Goal: Task Accomplishment & Management: Use online tool/utility

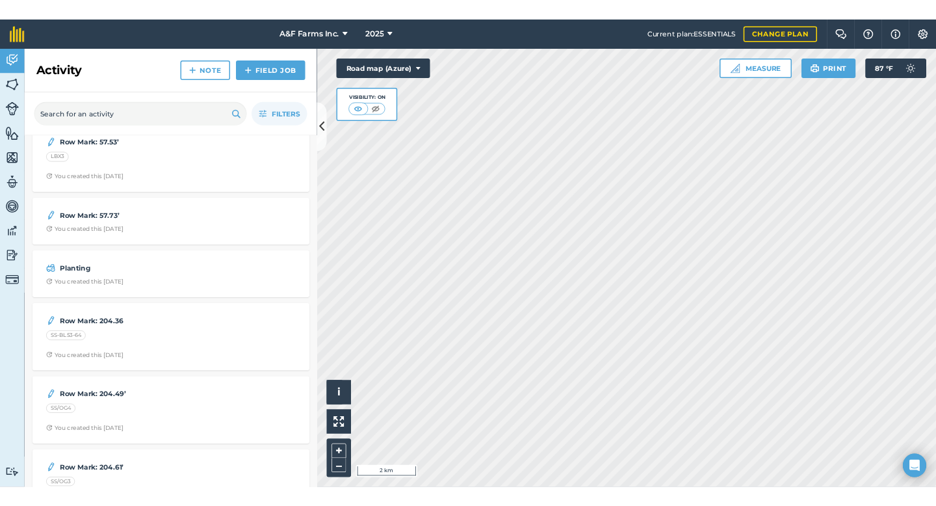
scroll to position [1149, 0]
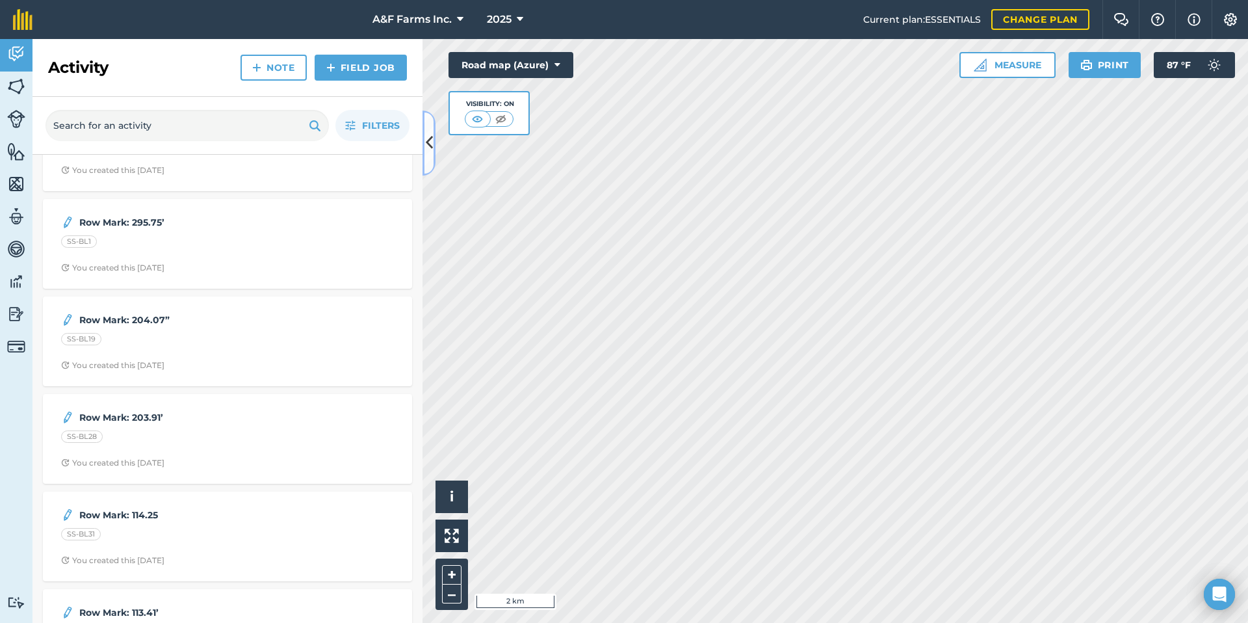
click at [432, 139] on icon at bounding box center [429, 142] width 7 height 23
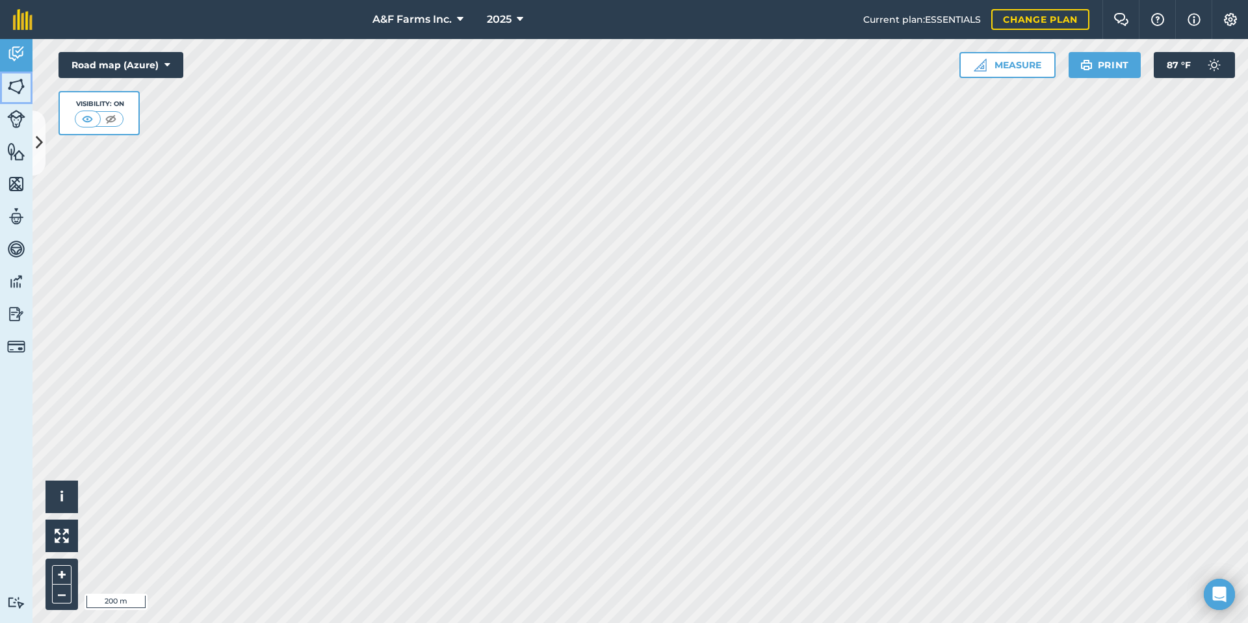
click at [24, 88] on img at bounding box center [16, 86] width 18 height 19
click at [1122, 66] on button "Print" at bounding box center [1104, 65] width 73 height 26
click at [1114, 55] on button "Print" at bounding box center [1104, 65] width 73 height 26
click at [1128, 67] on button "Print" at bounding box center [1104, 65] width 73 height 26
click at [1094, 66] on button "Print" at bounding box center [1104, 65] width 73 height 26
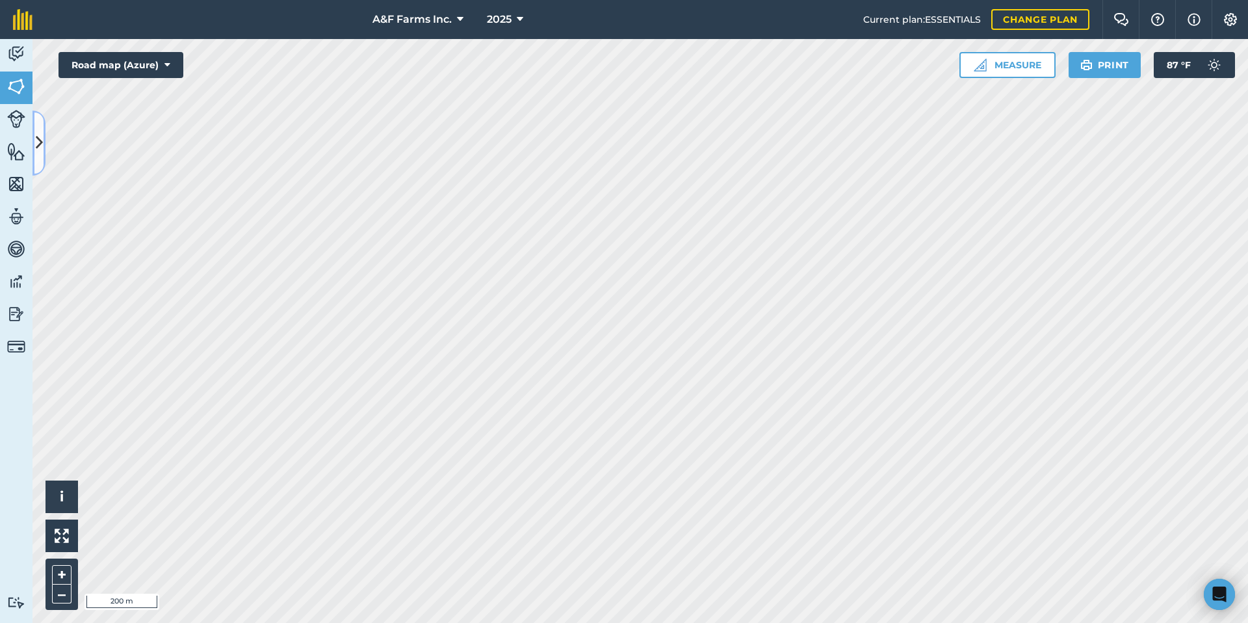
click at [38, 140] on icon at bounding box center [39, 142] width 7 height 23
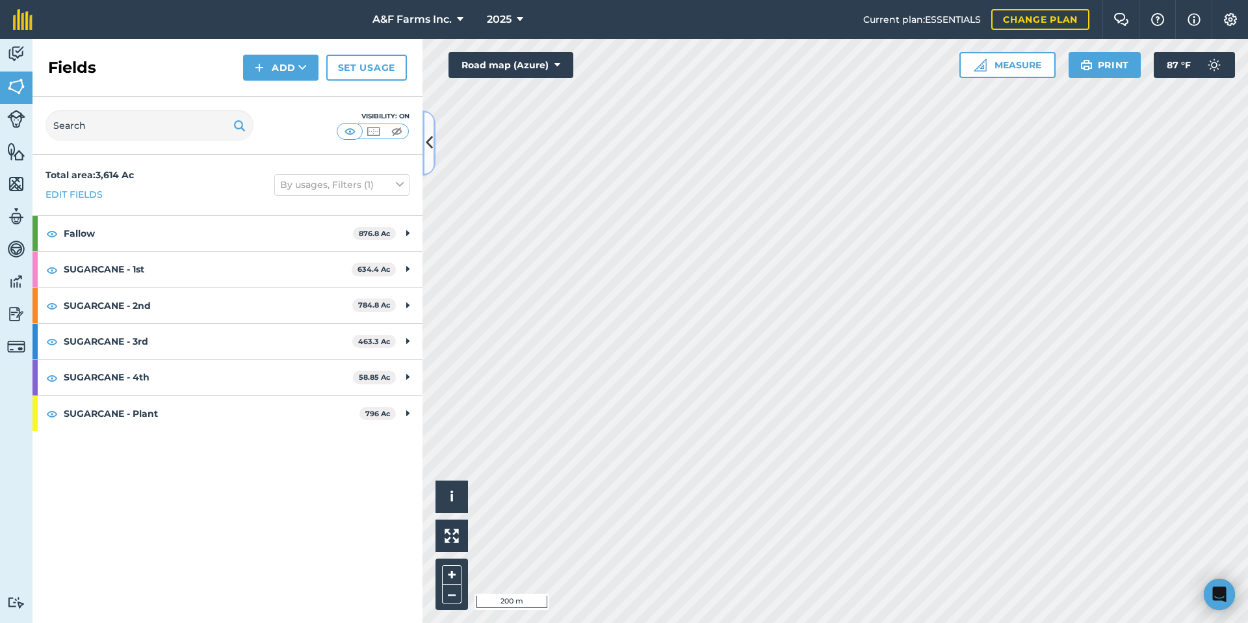
click at [428, 144] on icon at bounding box center [429, 142] width 7 height 23
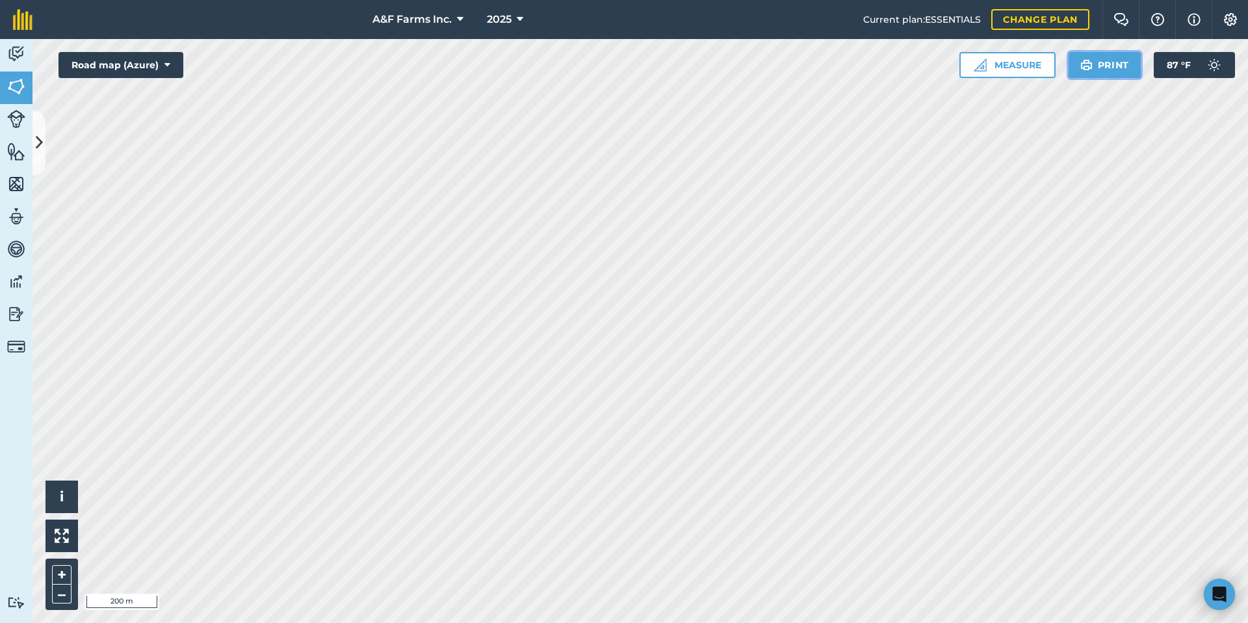
click at [1077, 67] on button "Print" at bounding box center [1104, 65] width 73 height 26
click at [1105, 56] on button "Print" at bounding box center [1104, 65] width 73 height 26
click at [1083, 57] on img at bounding box center [1086, 65] width 12 height 16
click at [1126, 68] on button "Print" at bounding box center [1104, 65] width 73 height 26
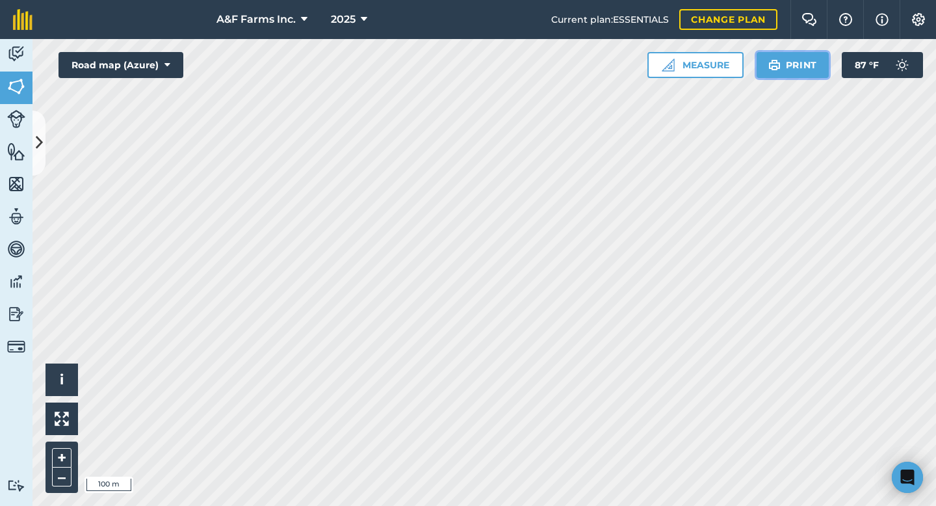
click at [770, 66] on img at bounding box center [774, 65] width 12 height 16
click at [790, 71] on button "Print" at bounding box center [792, 65] width 73 height 26
click at [788, 67] on button "Print" at bounding box center [792, 65] width 73 height 26
click at [812, 66] on button "Print" at bounding box center [792, 65] width 73 height 26
click at [790, 73] on button "Print" at bounding box center [792, 65] width 73 height 26
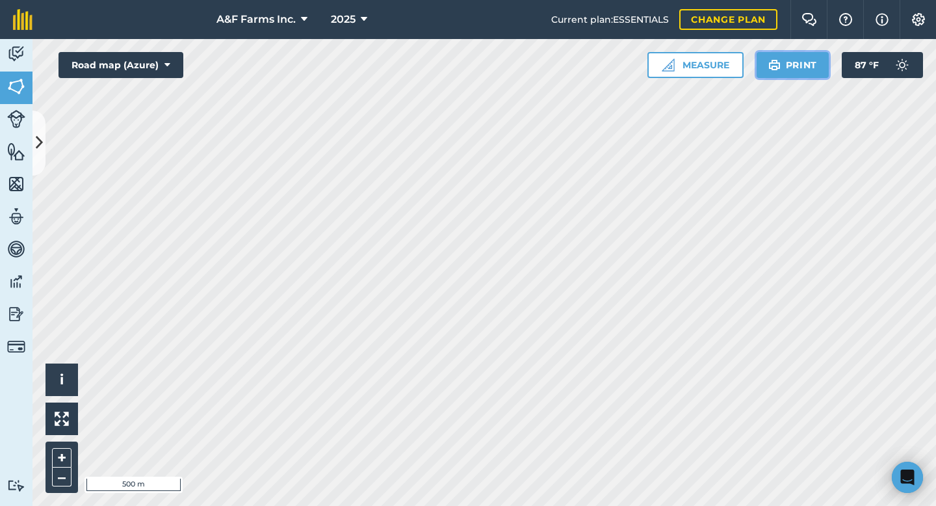
click at [793, 72] on button "Print" at bounding box center [792, 65] width 73 height 26
click at [782, 67] on button "Print" at bounding box center [792, 65] width 73 height 26
click at [786, 70] on button "Print" at bounding box center [792, 65] width 73 height 26
click at [801, 71] on button "Print" at bounding box center [792, 65] width 73 height 26
click at [778, 74] on button "Print" at bounding box center [792, 65] width 73 height 26
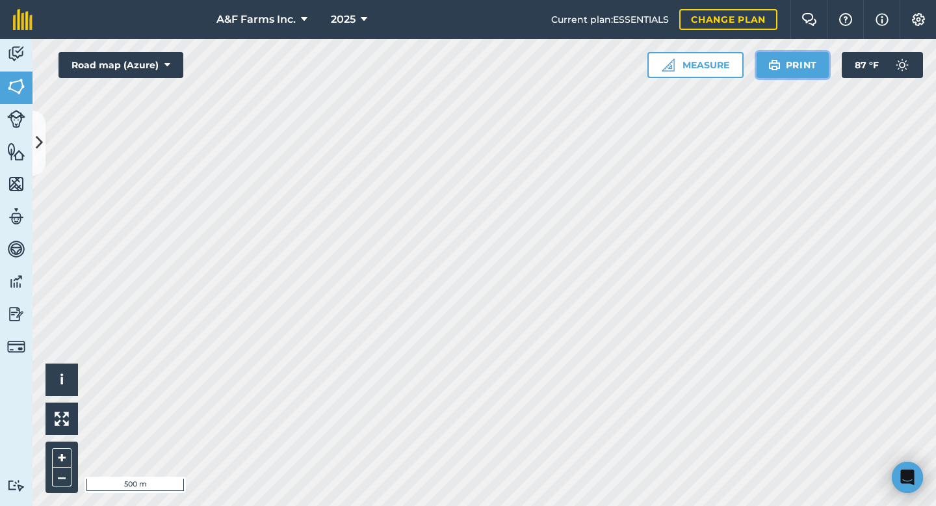
click at [798, 70] on button "Print" at bounding box center [792, 65] width 73 height 26
click at [797, 68] on button "Print" at bounding box center [792, 65] width 73 height 26
click at [796, 71] on button "Print" at bounding box center [792, 65] width 73 height 26
click at [795, 73] on button "Print" at bounding box center [792, 65] width 73 height 26
click at [794, 60] on button "Print" at bounding box center [792, 65] width 73 height 26
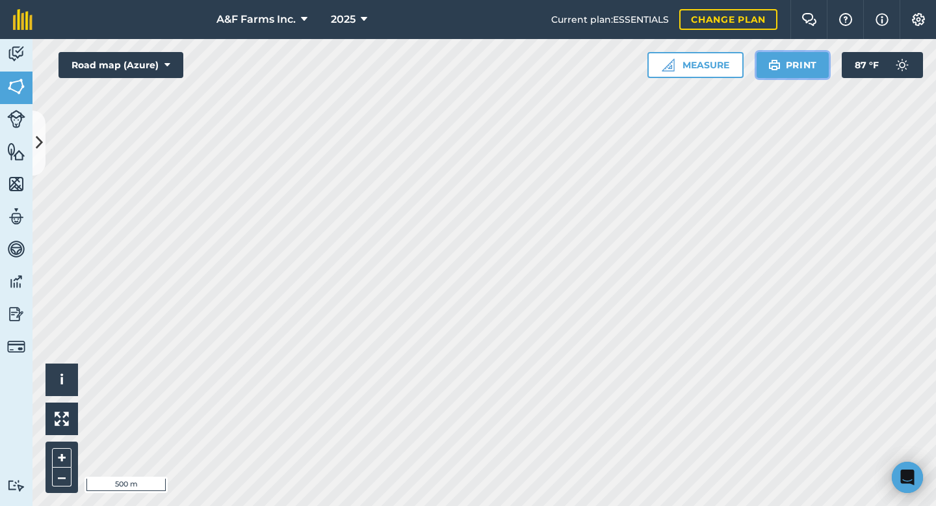
click at [775, 58] on img at bounding box center [774, 65] width 12 height 16
click at [801, 70] on button "Print" at bounding box center [792, 65] width 73 height 26
click at [785, 71] on button "Print" at bounding box center [792, 65] width 73 height 26
click at [783, 75] on button "Print" at bounding box center [792, 65] width 73 height 26
click at [793, 58] on button "Print" at bounding box center [792, 65] width 73 height 26
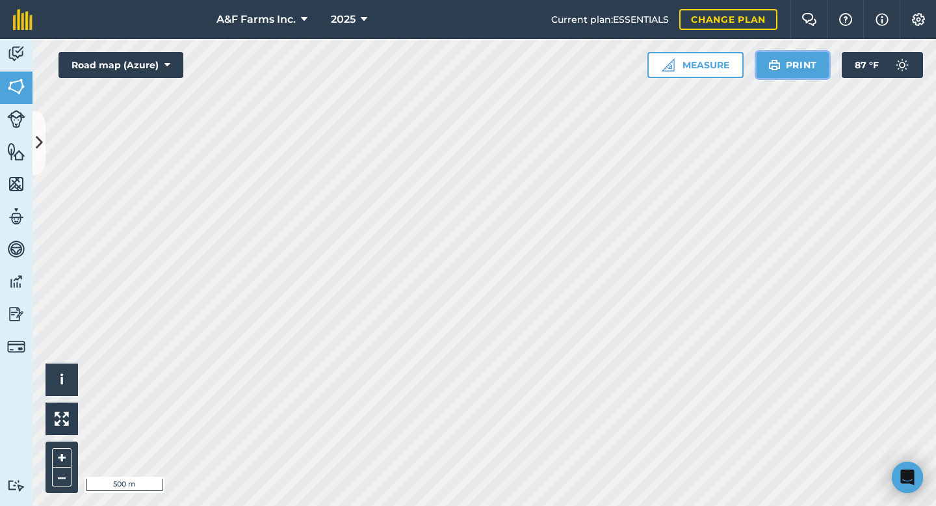
click at [780, 71] on button "Print" at bounding box center [792, 65] width 73 height 26
click at [756, 52] on button "Print" at bounding box center [792, 65] width 73 height 26
